Goal: Navigation & Orientation: Find specific page/section

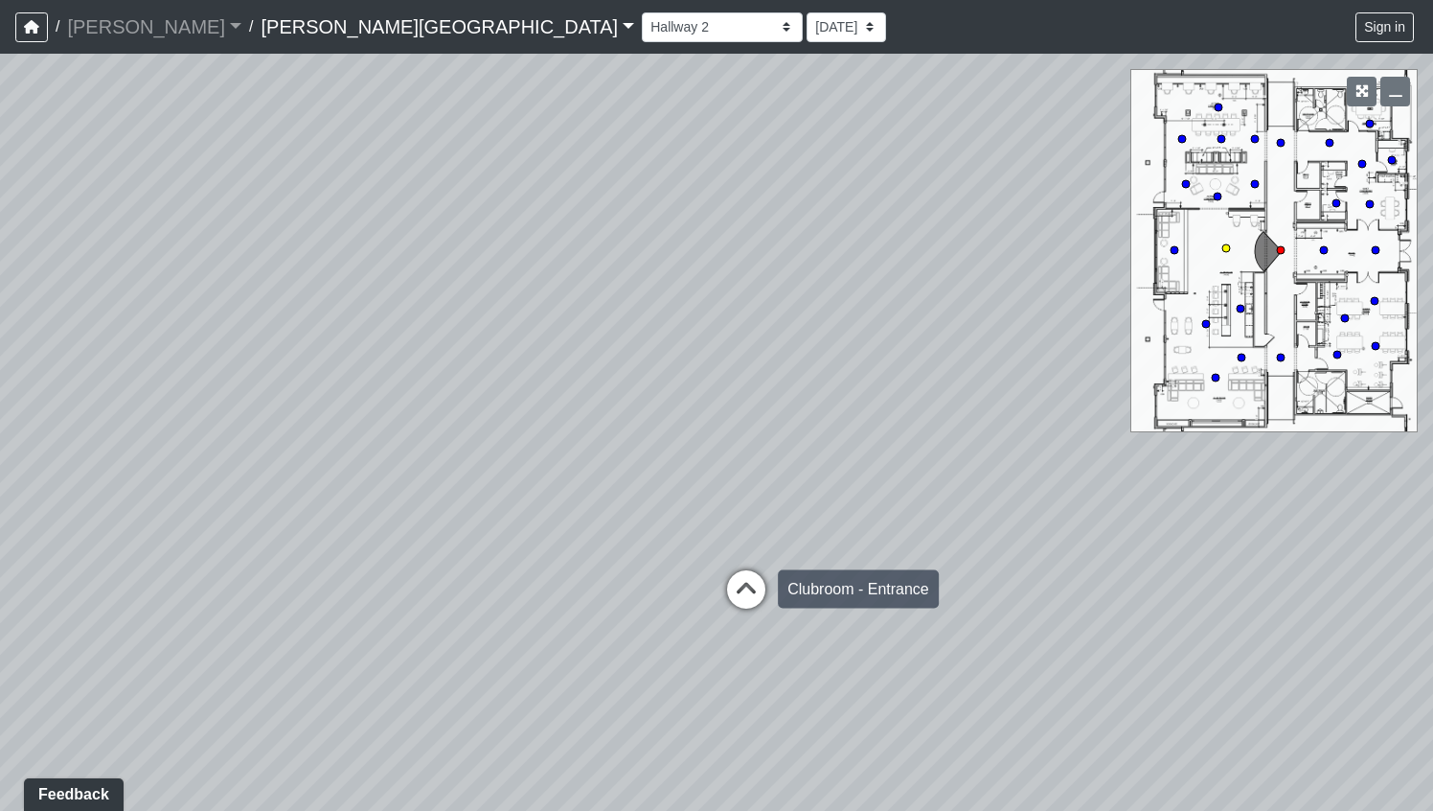
click at [745, 571] on icon at bounding box center [746, 598] width 57 height 57
click at [727, 578] on icon at bounding box center [721, 594] width 57 height 57
select select "9mmQNXVhzs6EMH5G83KG9C"
drag, startPoint x: 446, startPoint y: 574, endPoint x: 1098, endPoint y: 496, distance: 657.1
click at [1098, 496] on div "Loading... Clubroom - Entrance Loading... Entry - Booths Loading... Hallway 3 L…" at bounding box center [716, 432] width 1433 height 757
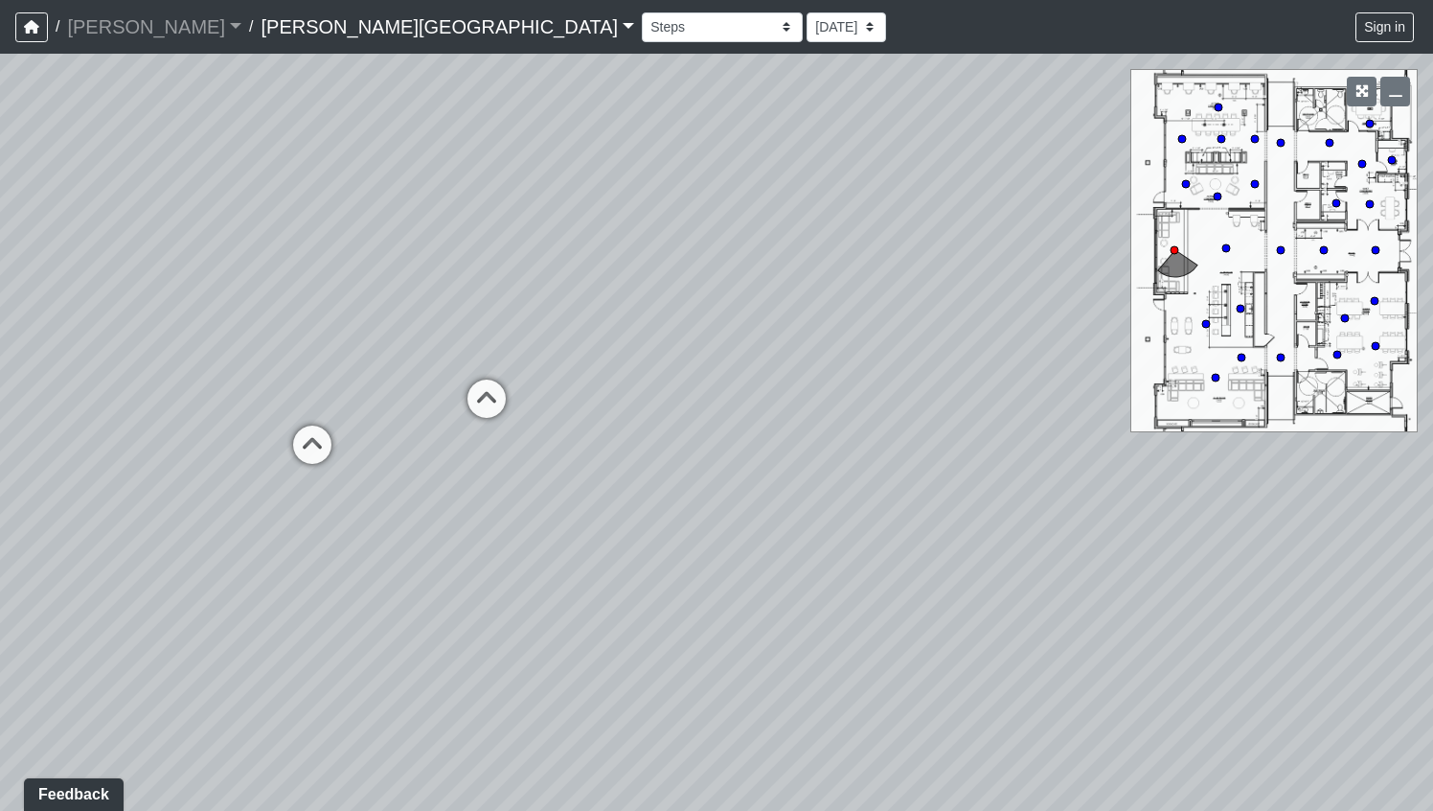
drag, startPoint x: 464, startPoint y: 425, endPoint x: 1184, endPoint y: 392, distance: 721.3
click at [1177, 392] on div "Loading... Clubroom - Entrance Loading... Entry - Booths Loading... Hallway 3 L…" at bounding box center [716, 432] width 1433 height 757
drag, startPoint x: 686, startPoint y: 352, endPoint x: 1058, endPoint y: 341, distance: 371.9
click at [1043, 341] on div "Loading... Clubroom - Entrance Loading... Entry - Booths Loading... Hallway 3 L…" at bounding box center [716, 432] width 1433 height 757
drag, startPoint x: 442, startPoint y: 326, endPoint x: 1046, endPoint y: 330, distance: 604.6
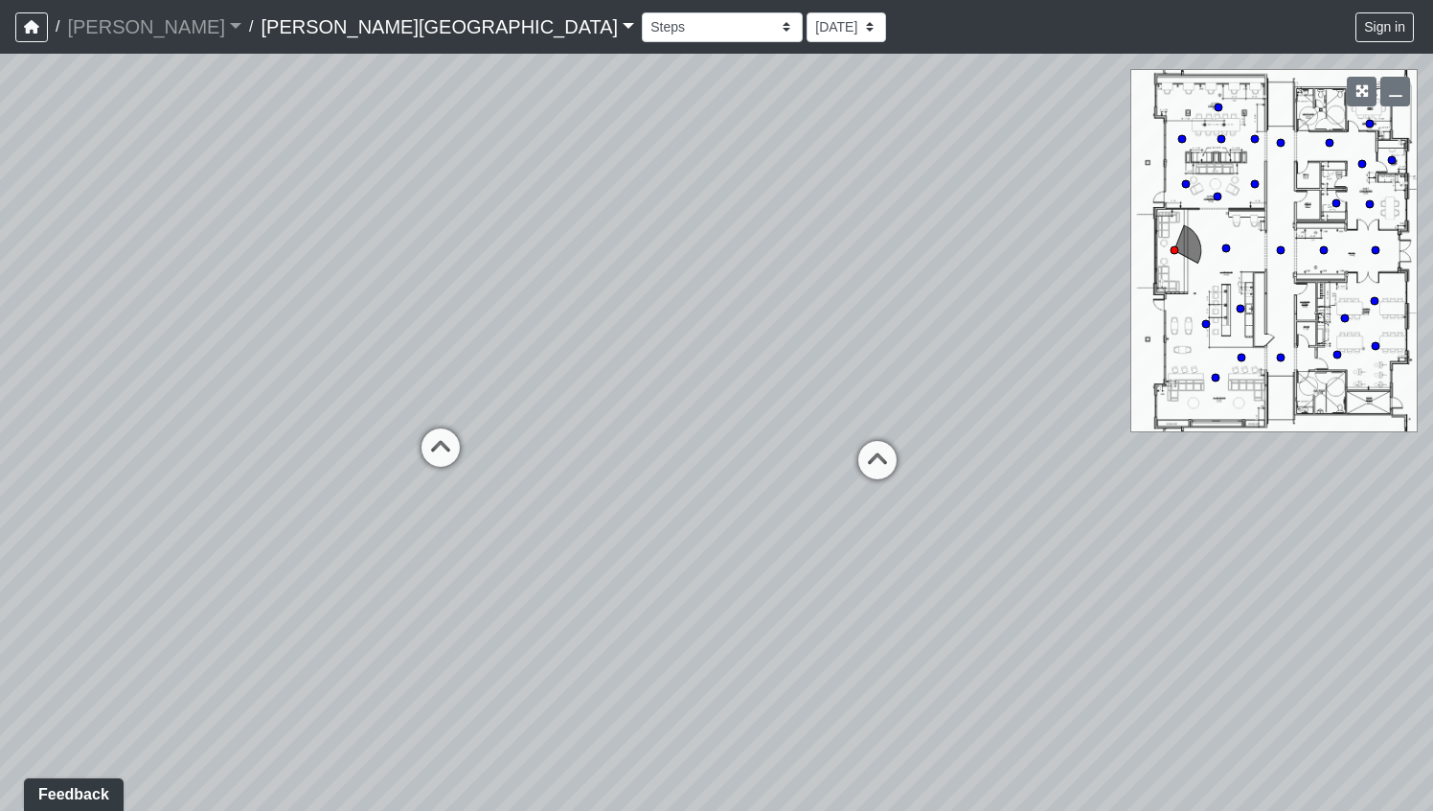
click at [1046, 330] on div "Loading... Clubroom - Entrance Loading... Entry - Booths Loading... Hallway 3 L…" at bounding box center [716, 432] width 1433 height 757
